Goal: Task Accomplishment & Management: Use online tool/utility

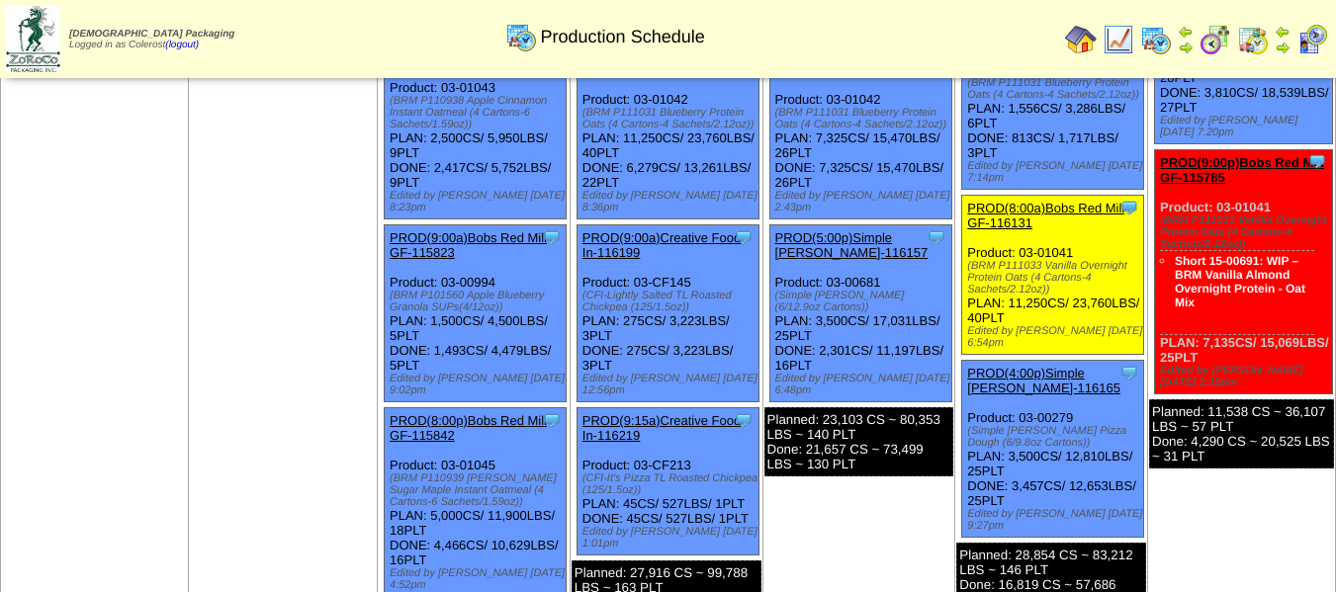
scroll to position [692, 0]
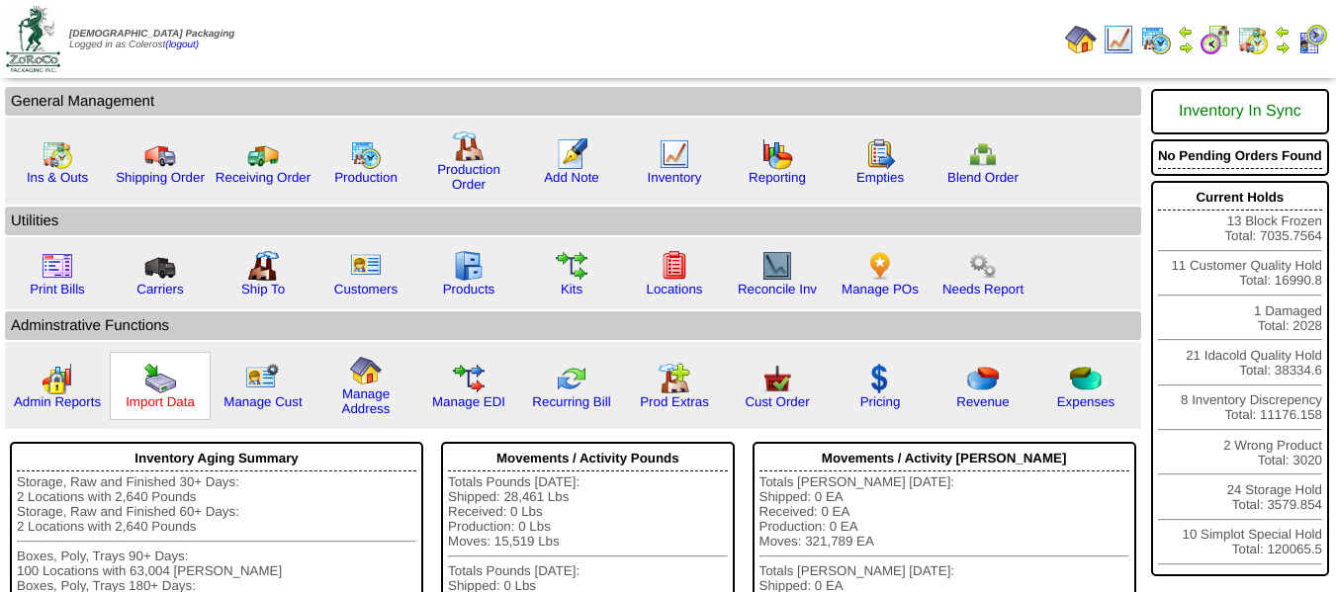
click at [169, 400] on link "Import Data" at bounding box center [160, 401] width 69 height 15
click at [355, 175] on link "Production" at bounding box center [365, 177] width 63 height 15
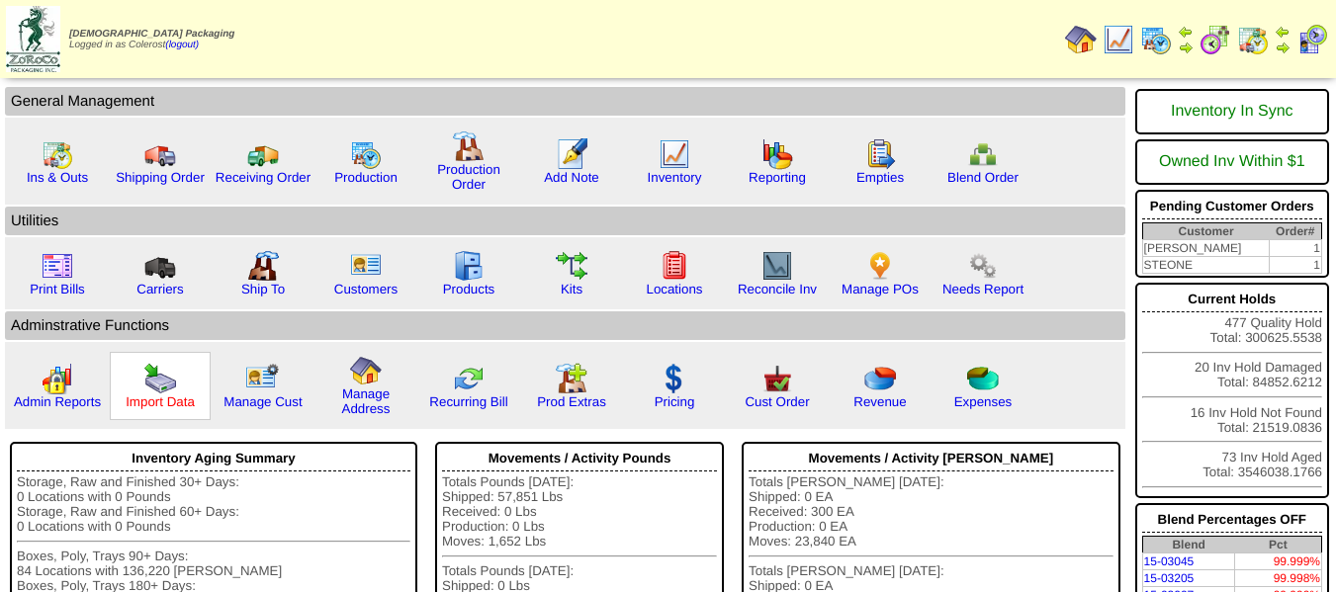
click at [172, 394] on link "Import Data" at bounding box center [160, 401] width 69 height 15
